Goal: Transaction & Acquisition: Purchase product/service

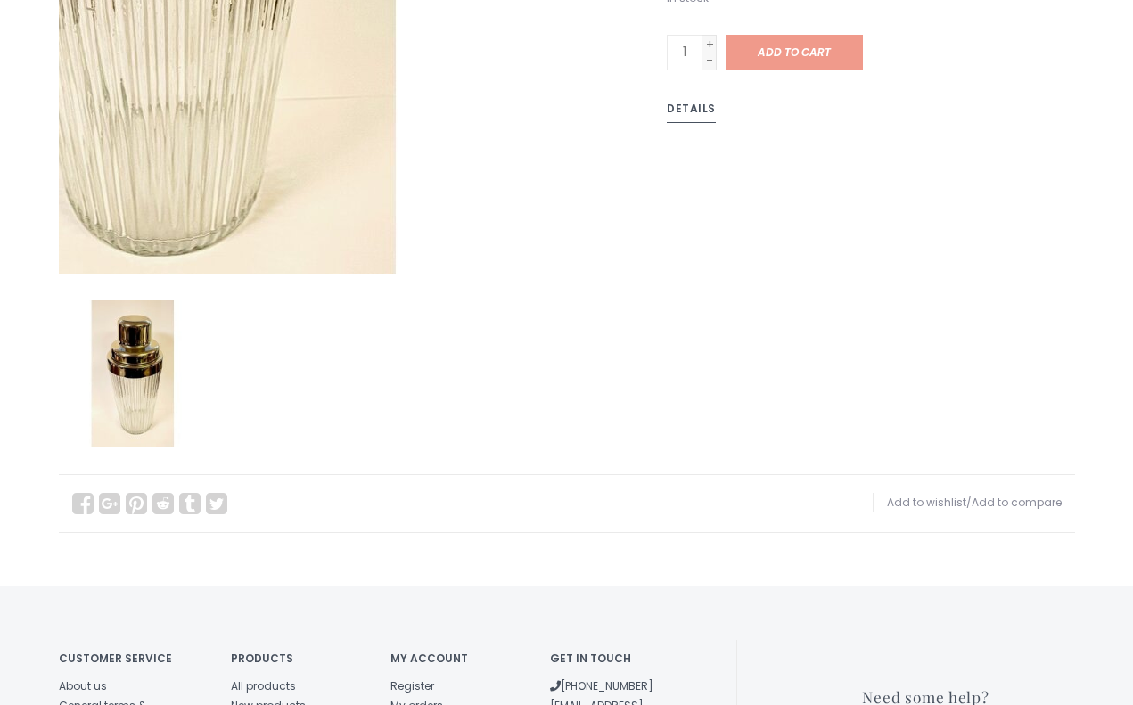
scroll to position [649, 0]
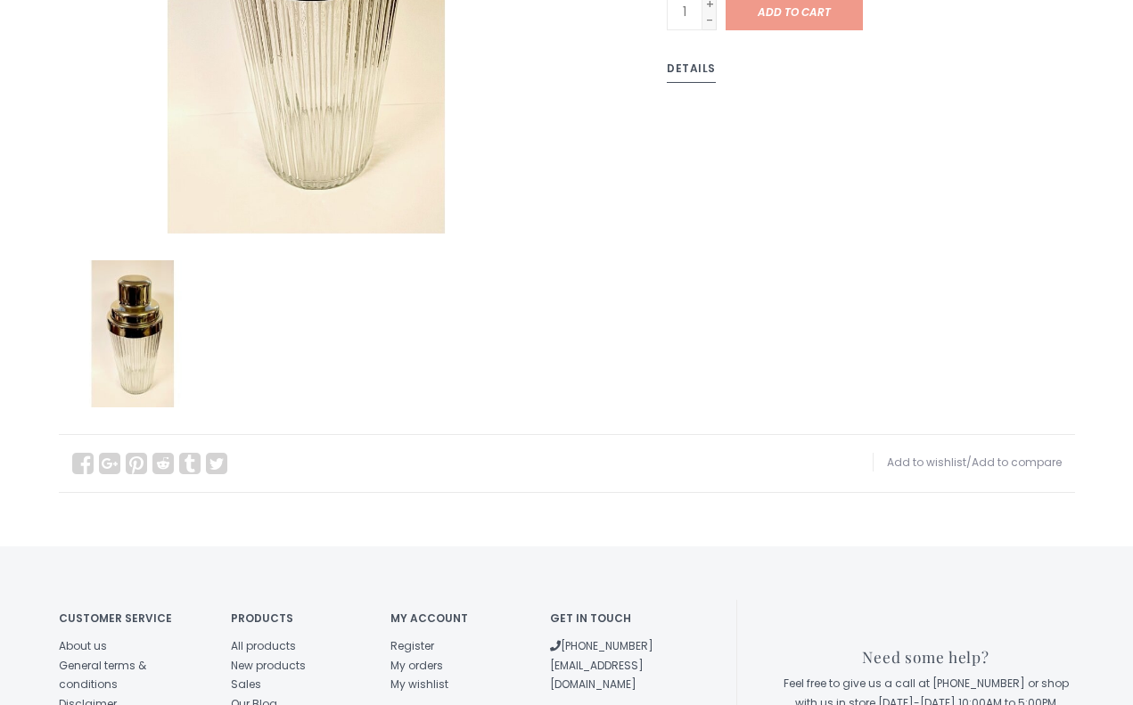
click at [129, 290] on img at bounding box center [132, 333] width 147 height 147
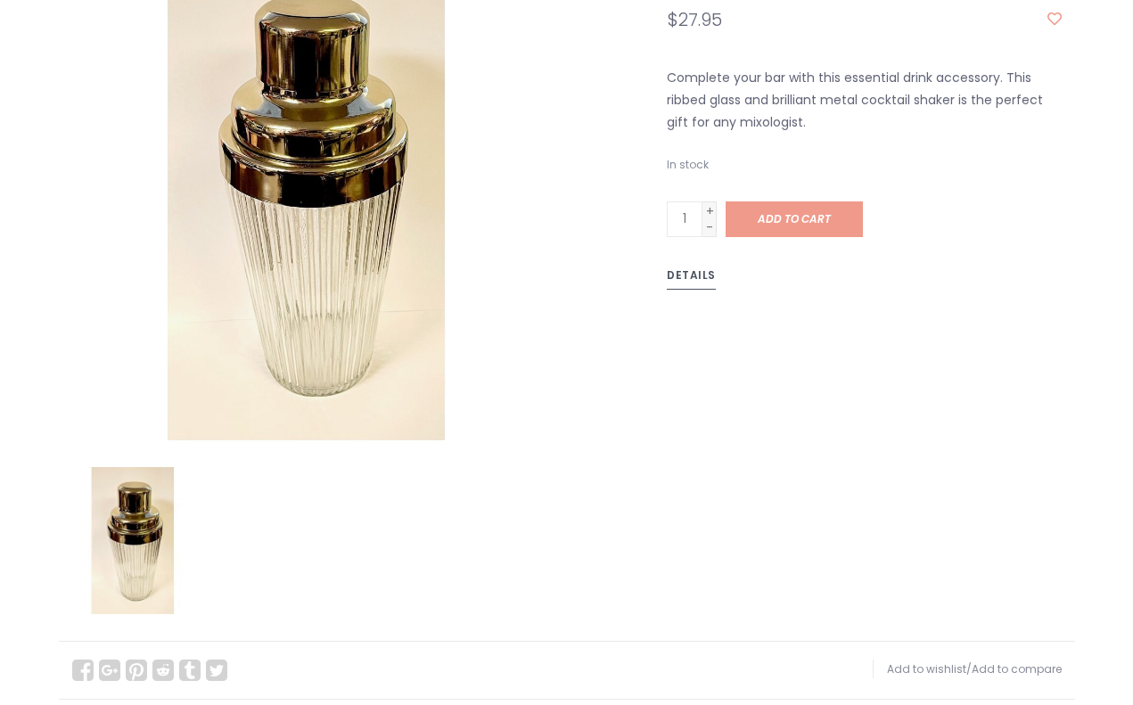
scroll to position [227, 0]
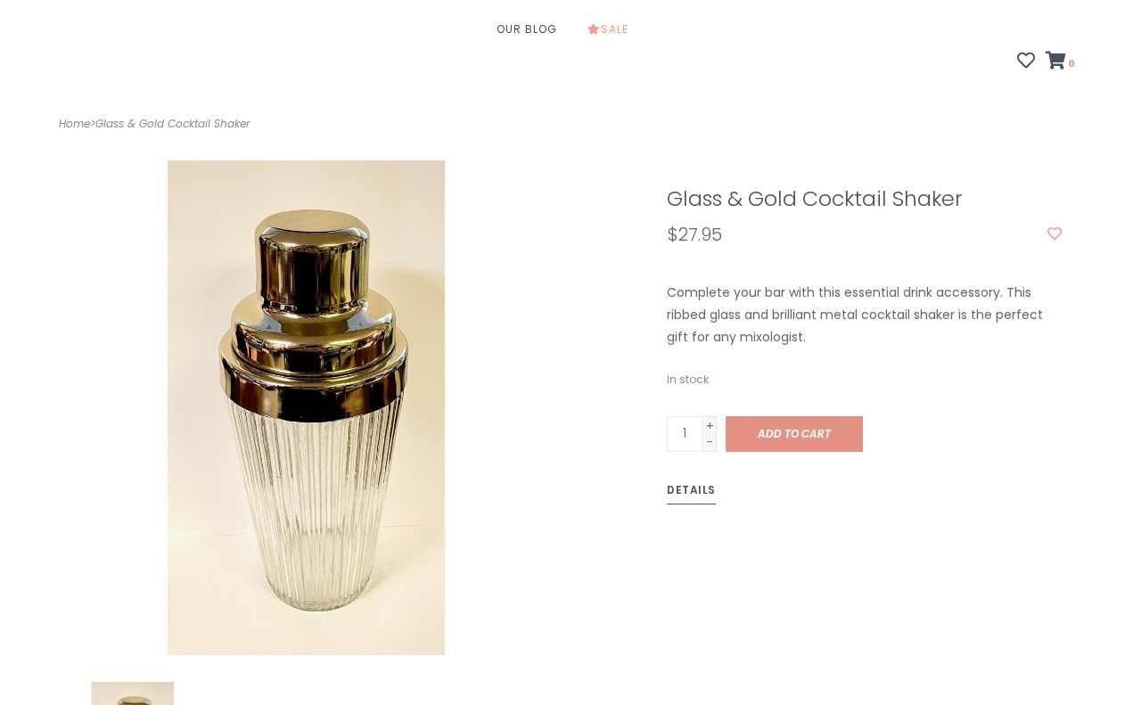
click at [781, 416] on link "Add to cart" at bounding box center [793, 434] width 137 height 36
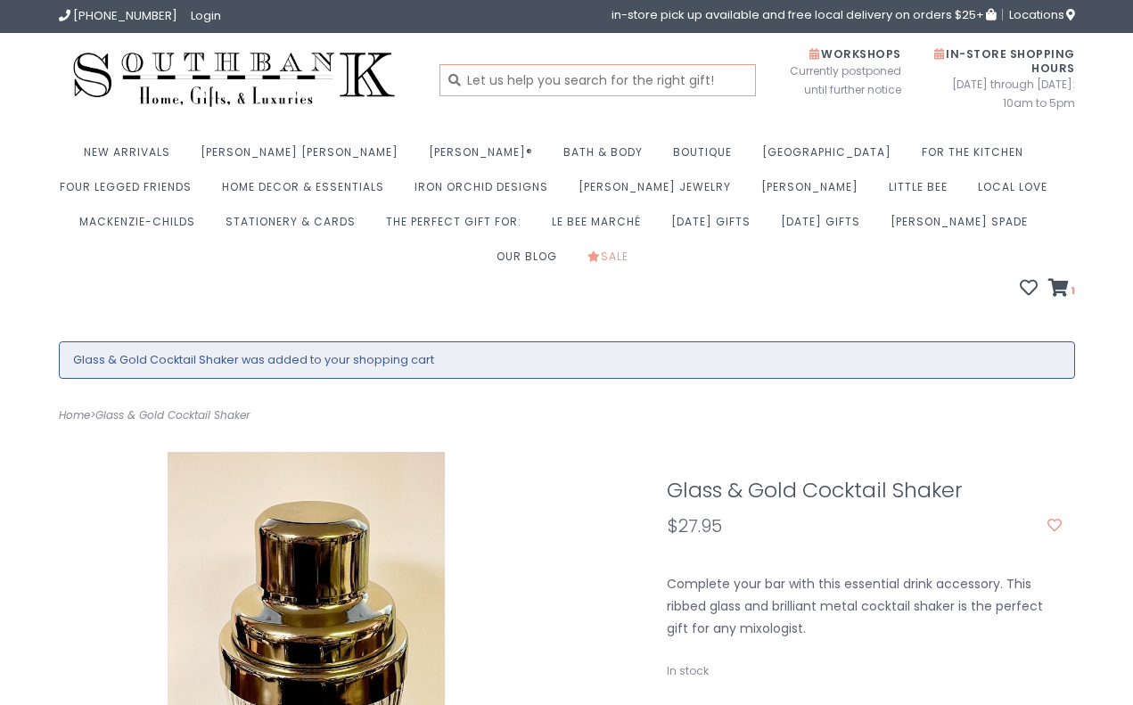
click at [574, 90] on input "text" at bounding box center [597, 80] width 316 height 32
type input "cocktail set"
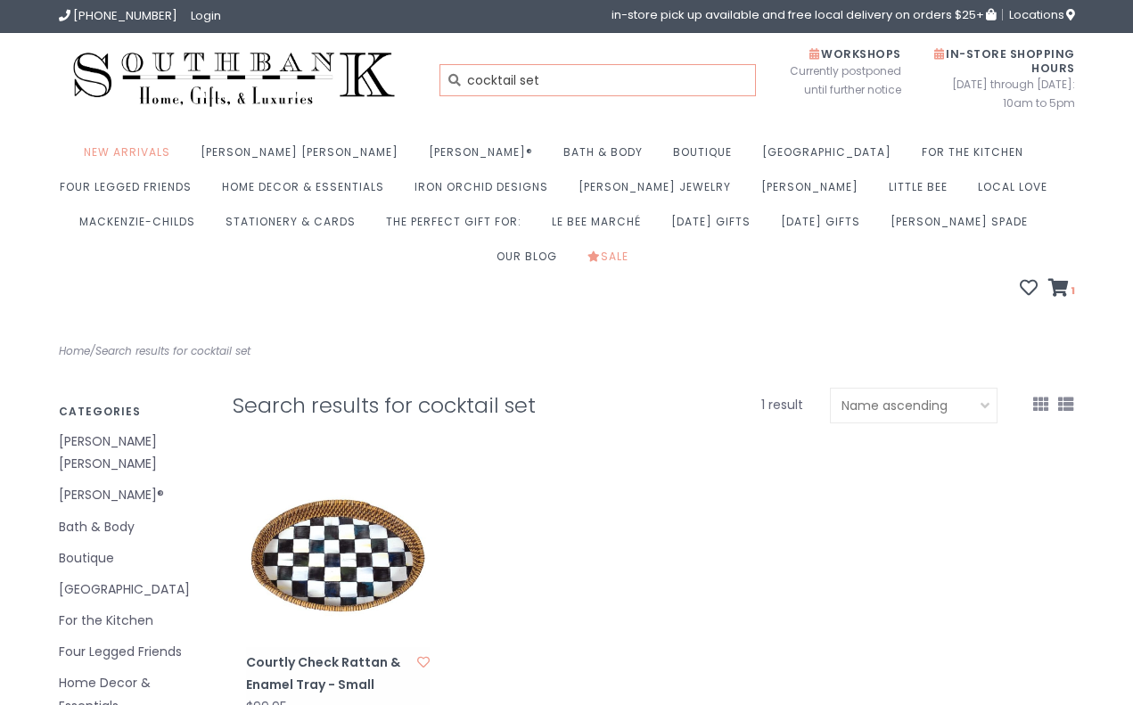
click at [560, 73] on input "cocktail set" at bounding box center [597, 80] width 316 height 32
type input "cocktail glasses"
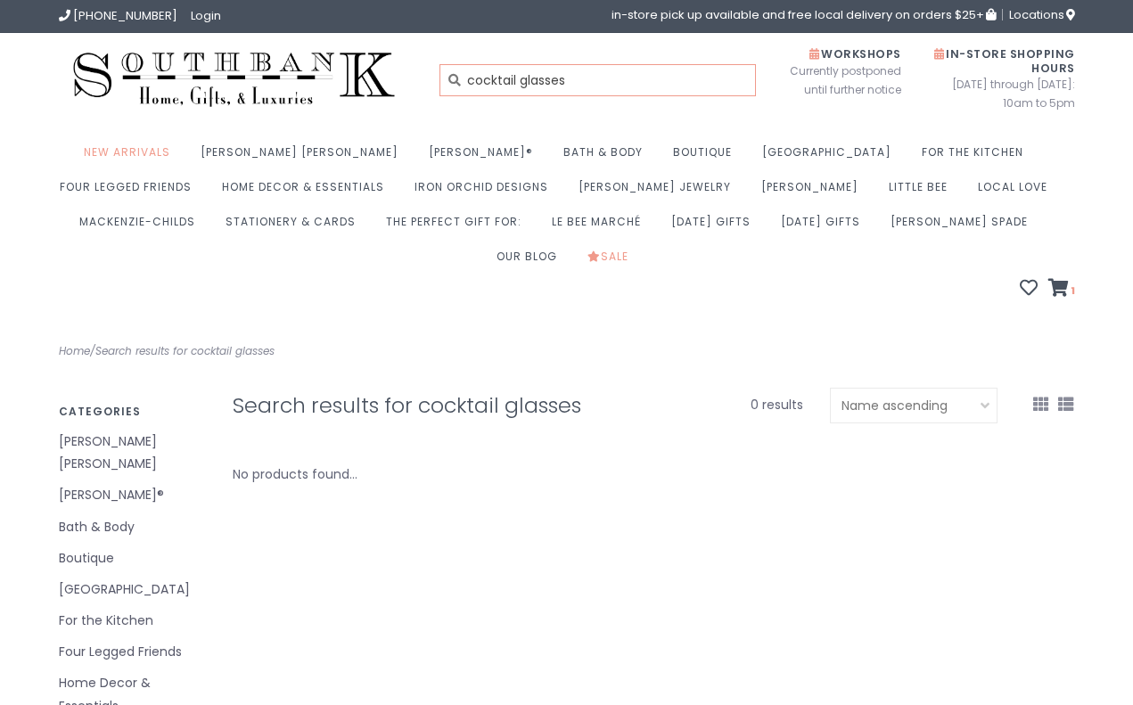
drag, startPoint x: 577, startPoint y: 86, endPoint x: 366, endPoint y: 102, distance: 210.9
click at [366, 102] on div "cocktail glasses" at bounding box center [523, 79] width 435 height 67
type input "c"
type input "barware"
click at [506, 91] on input "barware" at bounding box center [597, 80] width 316 height 32
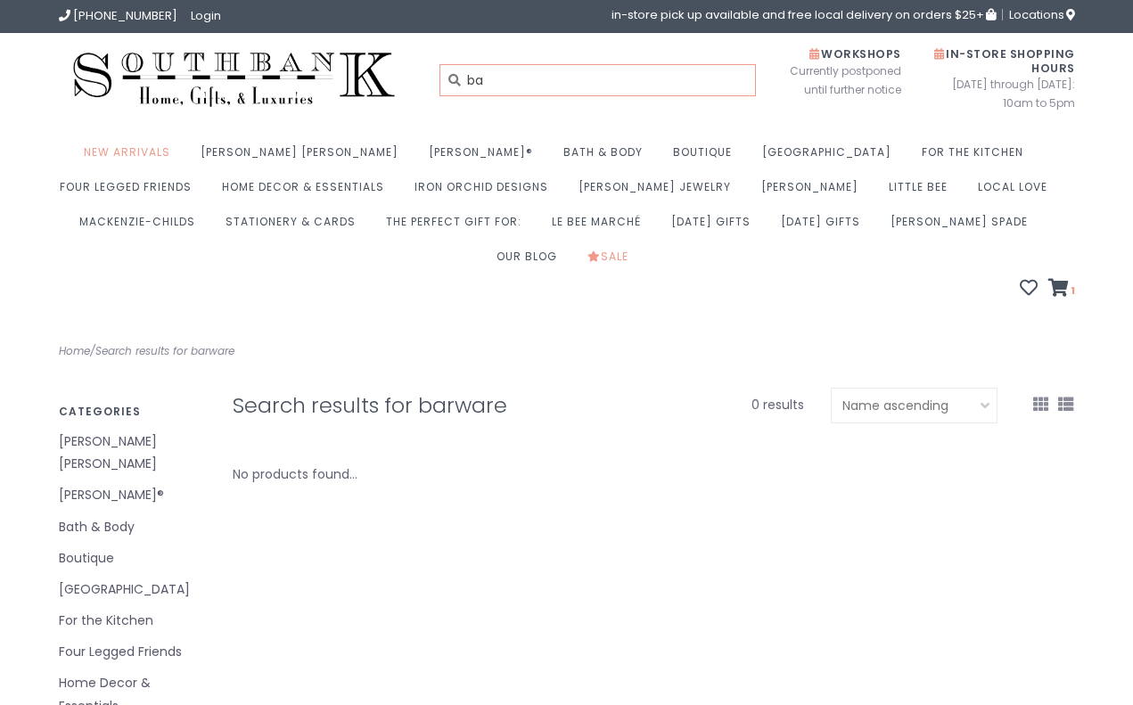
type input "b"
type input "cocktail glasses"
click at [1061, 281] on link "1" at bounding box center [1061, 290] width 27 height 18
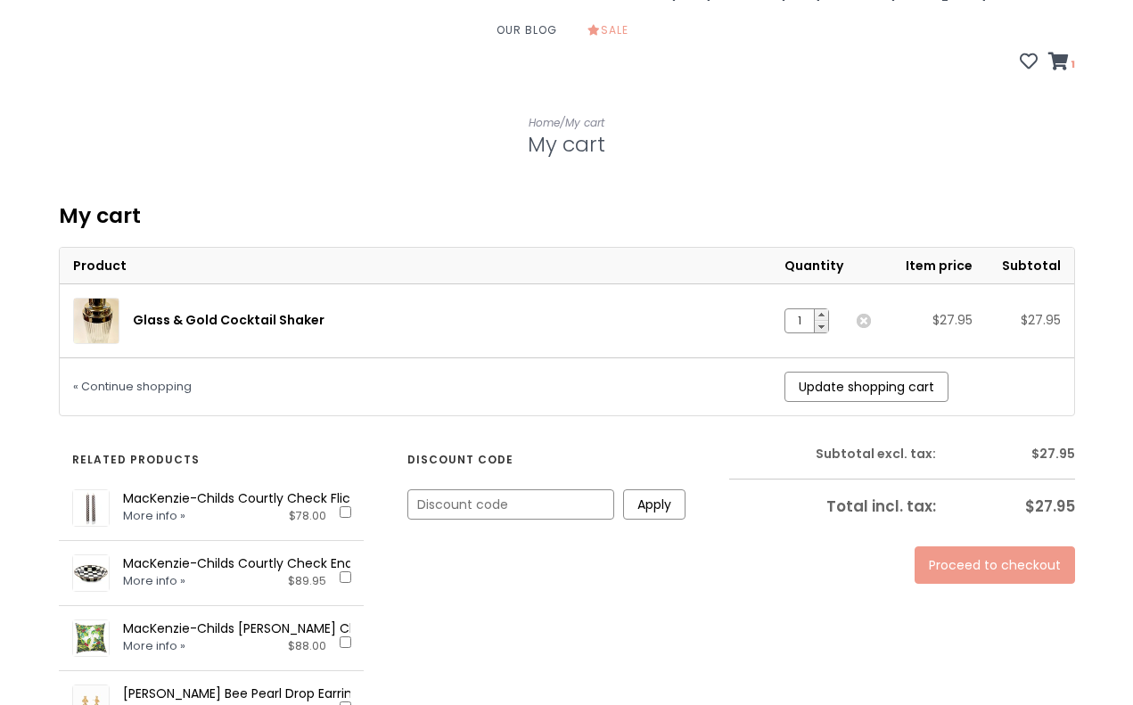
scroll to position [237, 0]
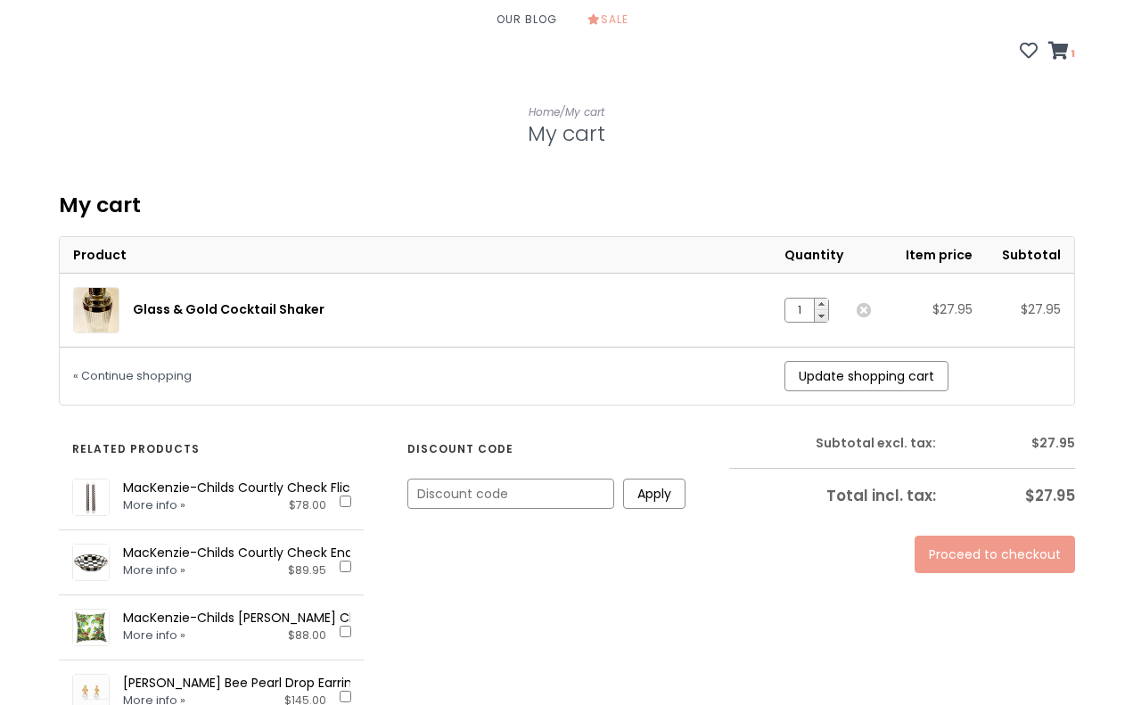
click at [224, 300] on link "Glass & Gold Cocktail Shaker" at bounding box center [229, 309] width 192 height 18
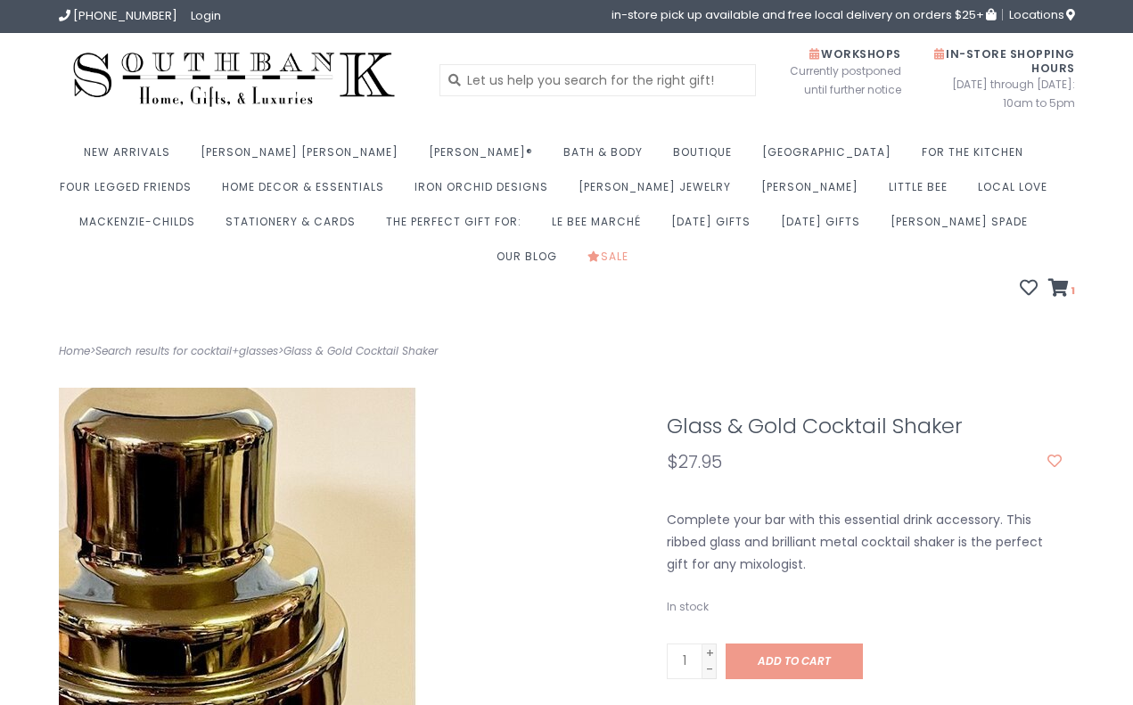
scroll to position [220, 0]
